Goal: Information Seeking & Learning: Learn about a topic

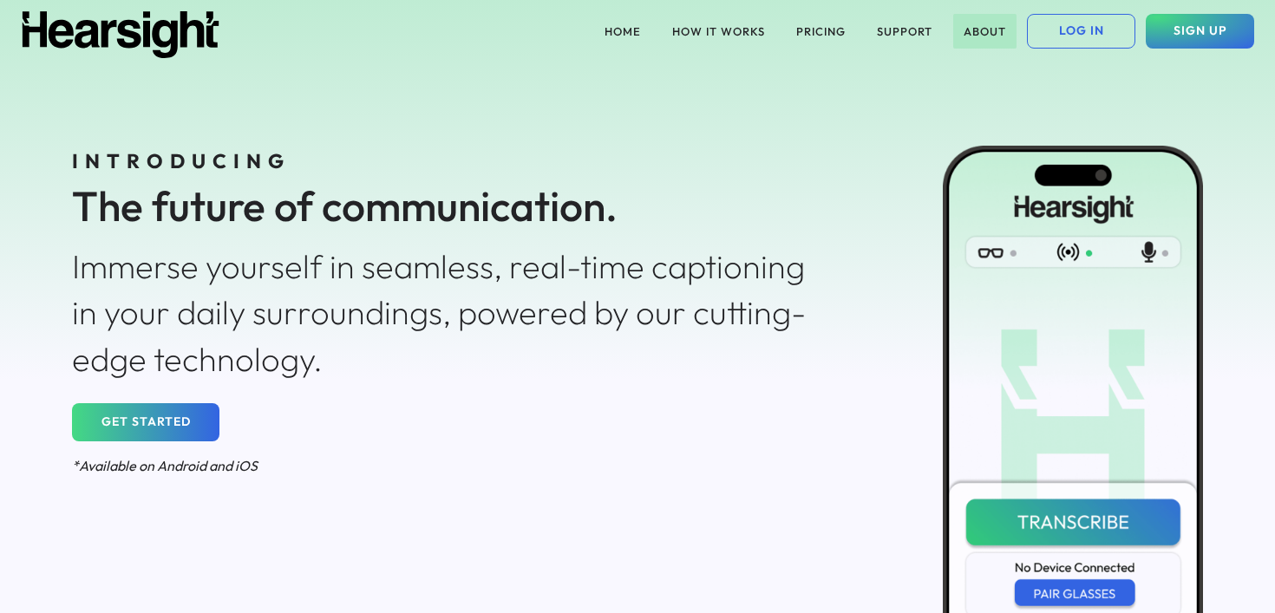
click at [975, 35] on button "ABOUT" at bounding box center [984, 31] width 63 height 35
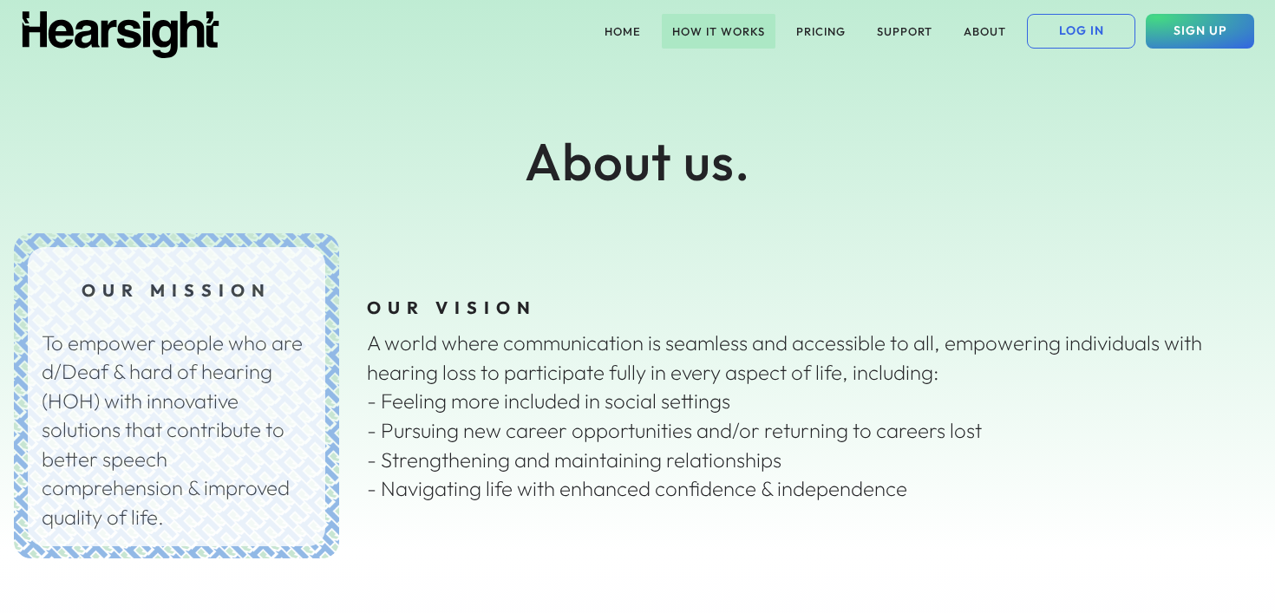
click at [711, 29] on button "HOW IT WORKS" at bounding box center [719, 31] width 114 height 35
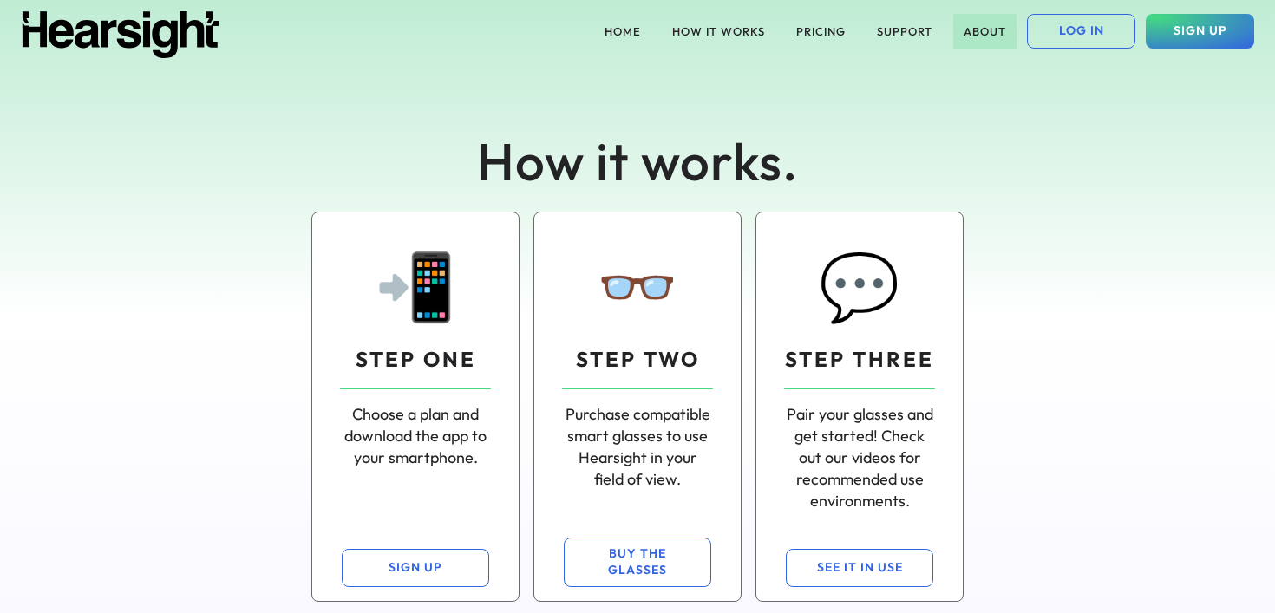
click at [970, 30] on button "ABOUT" at bounding box center [984, 31] width 63 height 35
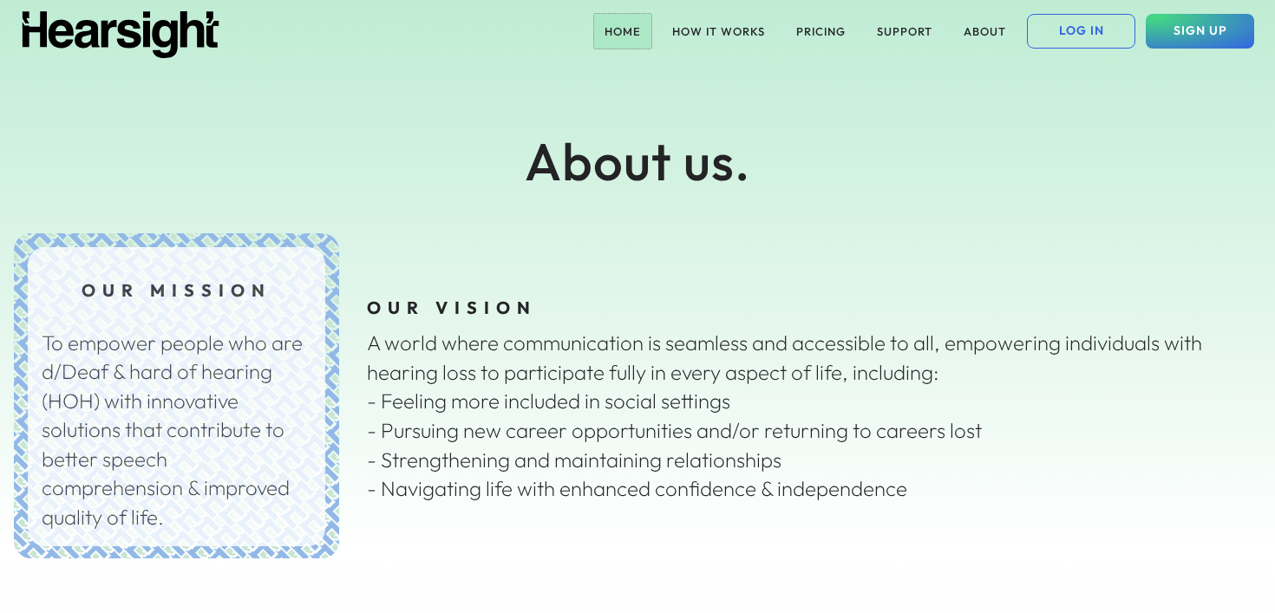
click at [623, 35] on button "HOME" at bounding box center [622, 31] width 57 height 35
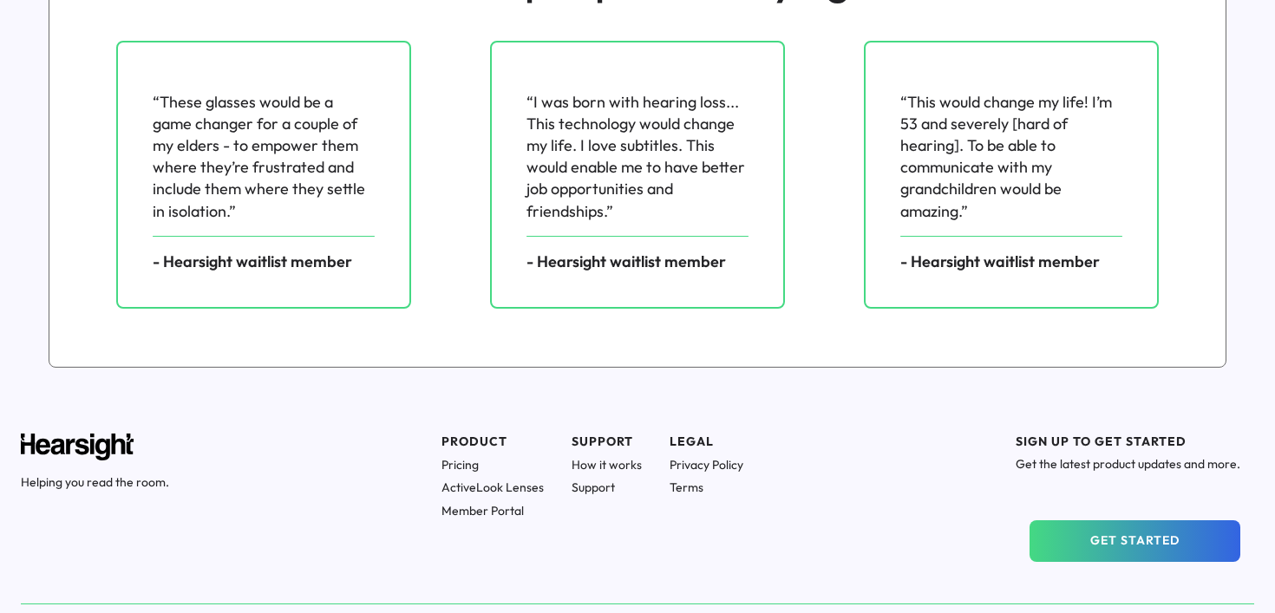
scroll to position [2484, 0]
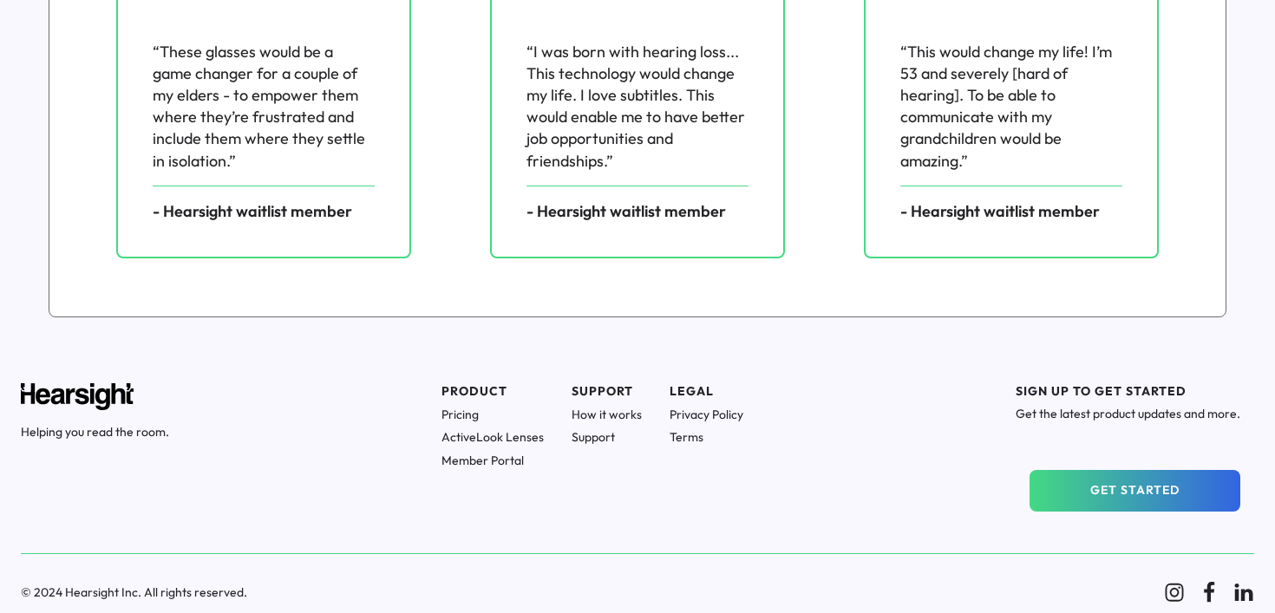
click at [468, 417] on h1 "Pricing" at bounding box center [493, 415] width 102 height 16
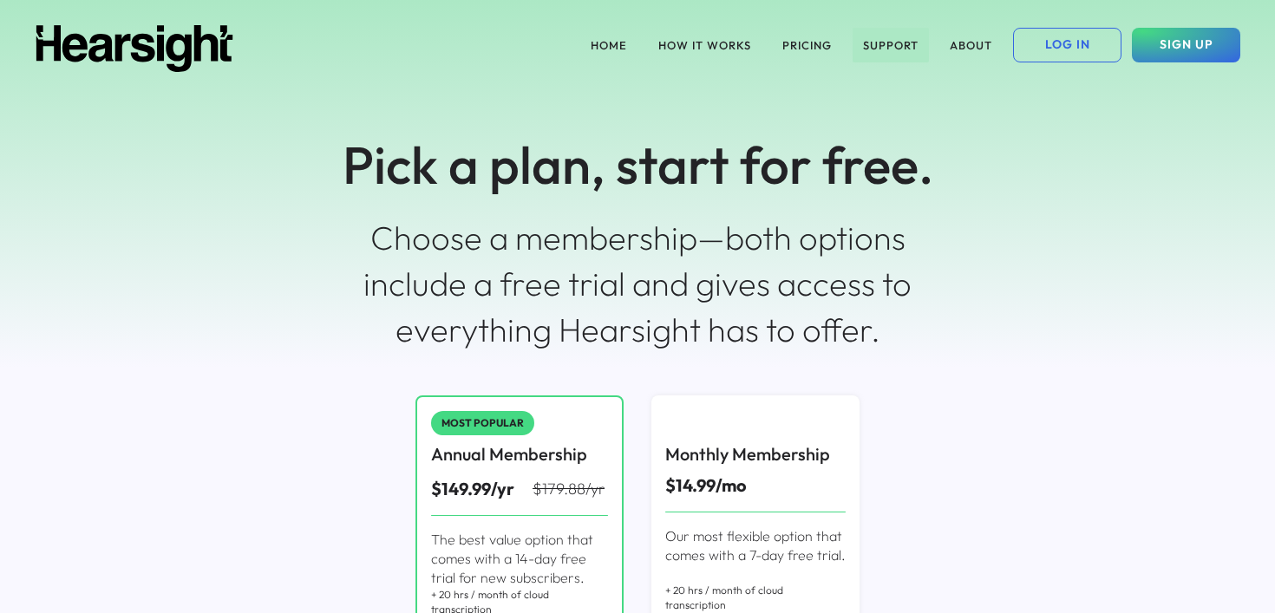
click at [892, 43] on button "SUPPORT" at bounding box center [891, 45] width 76 height 35
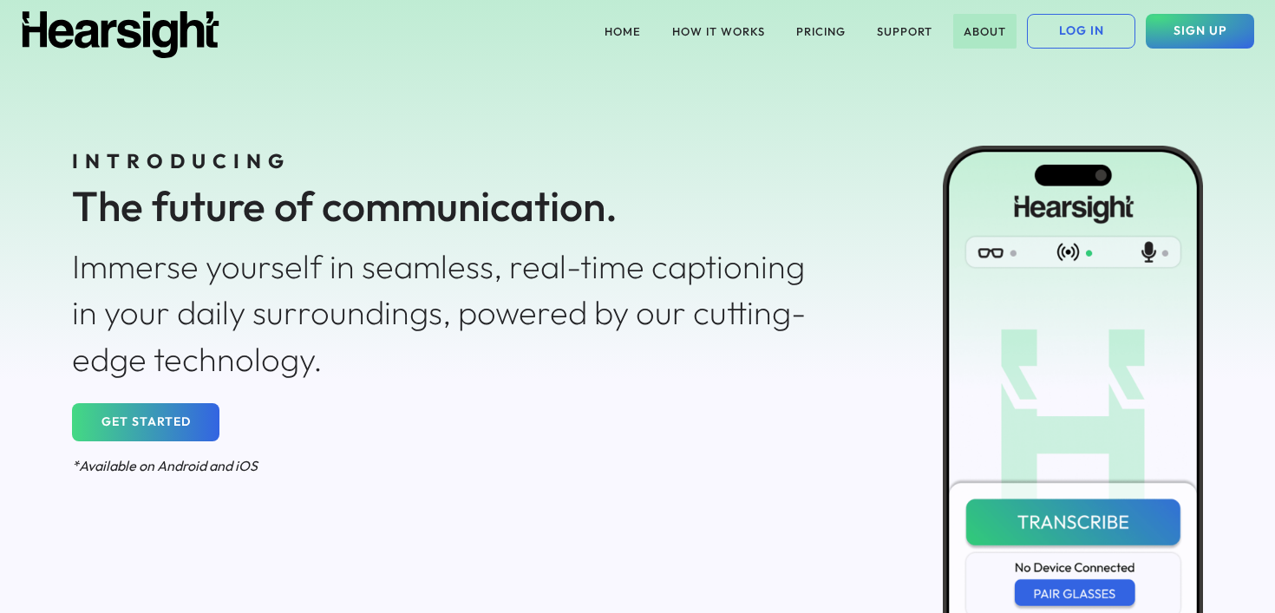
click at [972, 27] on button "ABOUT" at bounding box center [984, 31] width 63 height 35
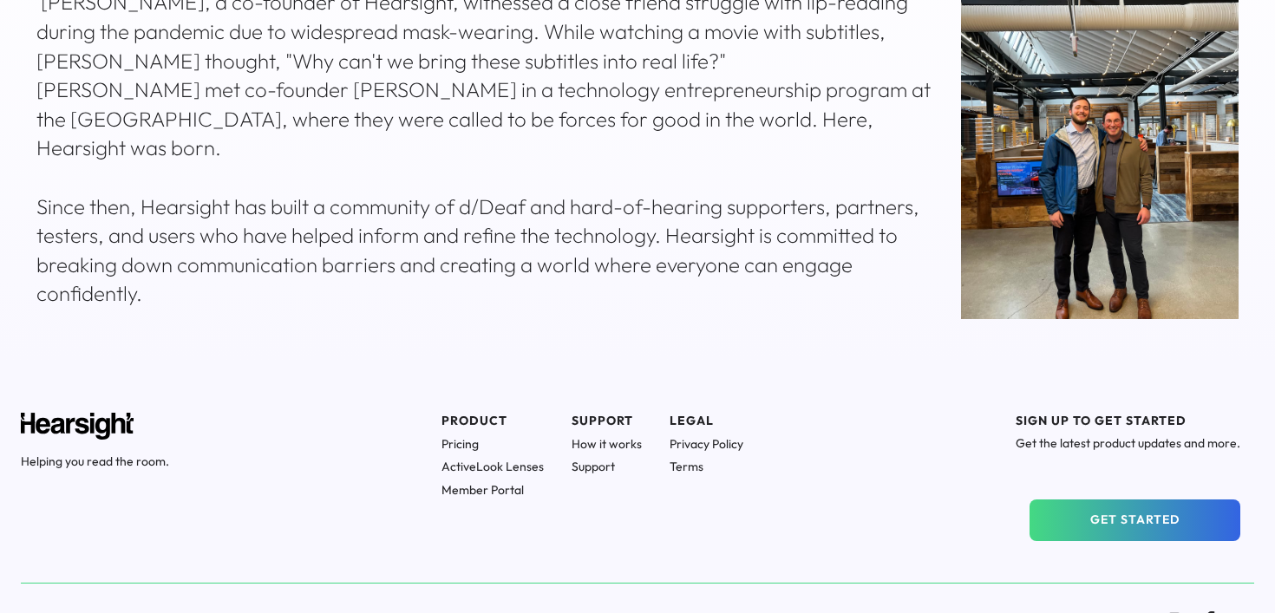
scroll to position [769, 0]
